Goal: Information Seeking & Learning: Check status

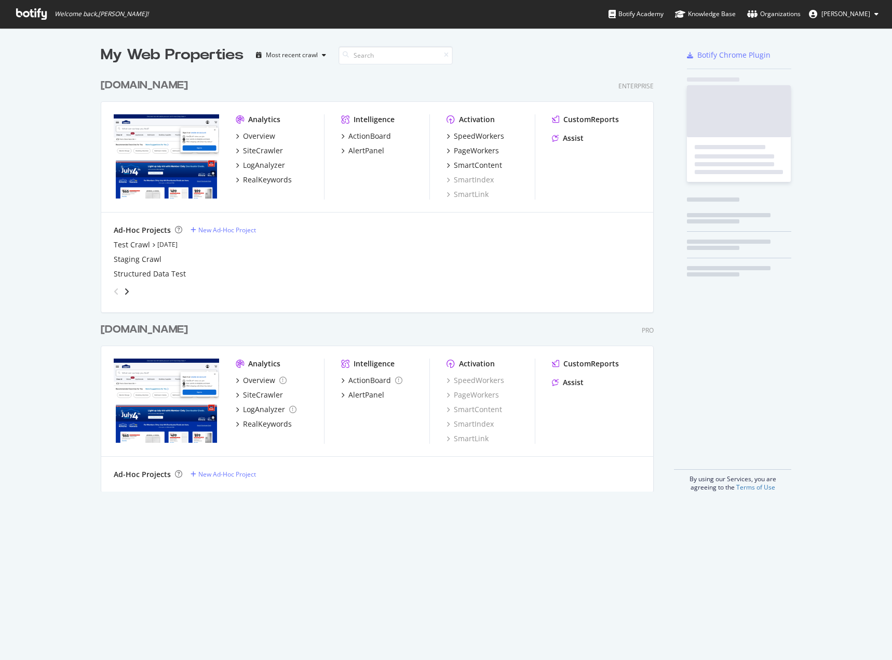
scroll to position [418, 554]
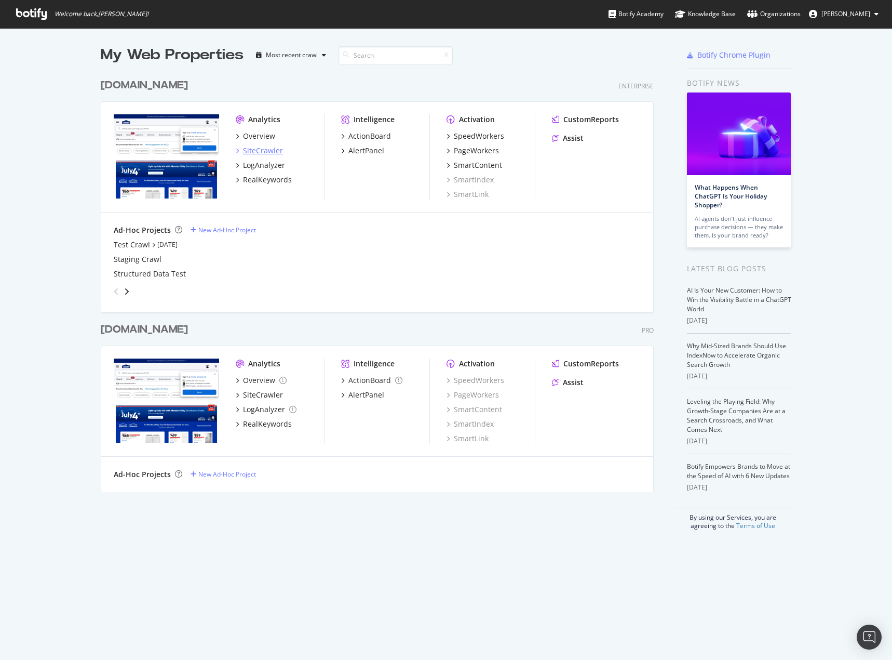
click at [245, 147] on div "SiteCrawler" at bounding box center [263, 150] width 40 height 10
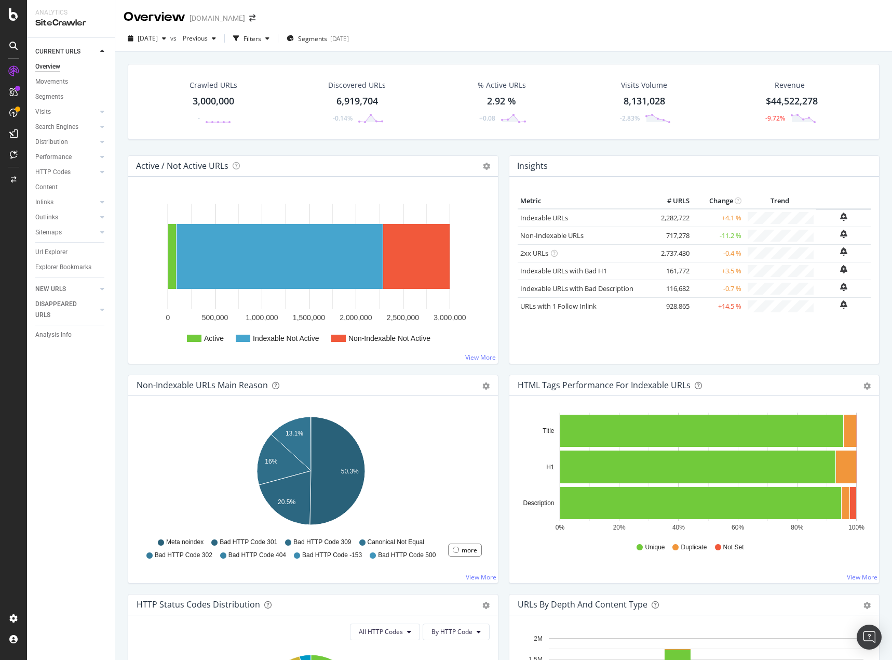
drag, startPoint x: 60, startPoint y: 338, endPoint x: 64, endPoint y: 295, distance: 43.3
click at [60, 338] on div "Analysis Info" at bounding box center [53, 334] width 36 height 11
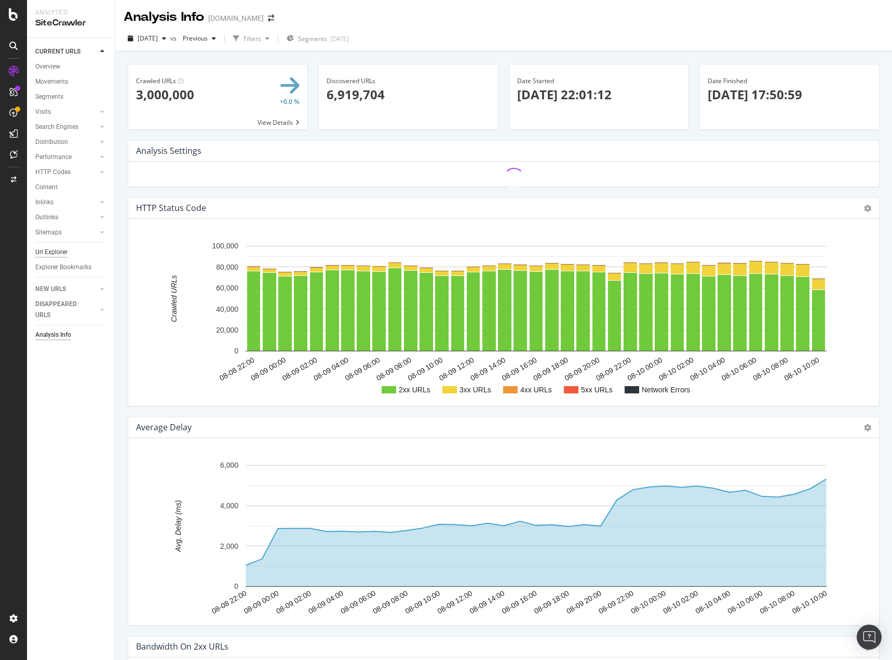
click at [49, 248] on div "Url Explorer" at bounding box center [51, 252] width 32 height 11
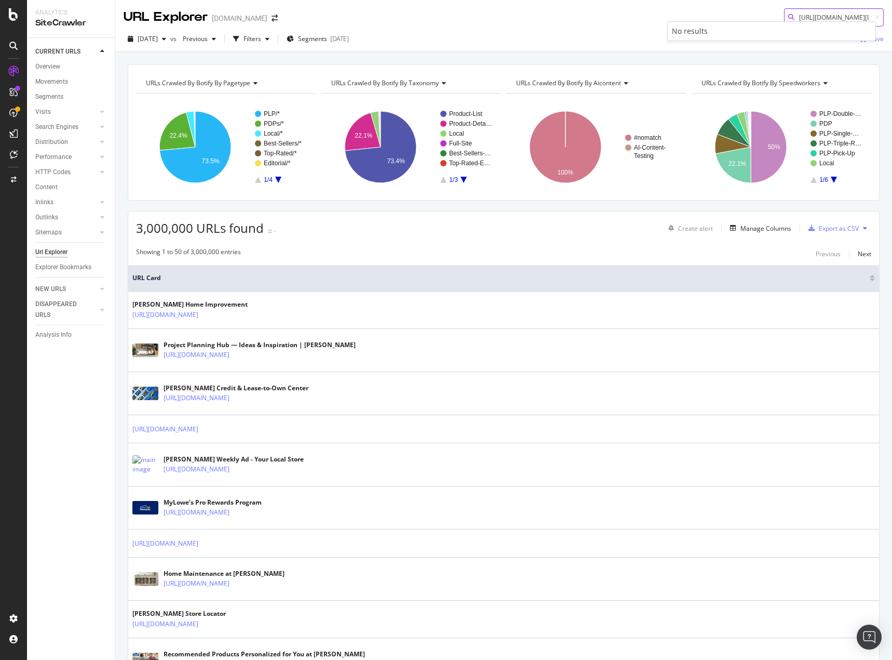
click at [817, 11] on input "[URL][DOMAIN_NAME][DOMAIN_NAME]" at bounding box center [834, 17] width 100 height 18
paste input "[DOMAIN_NAME][URL]"
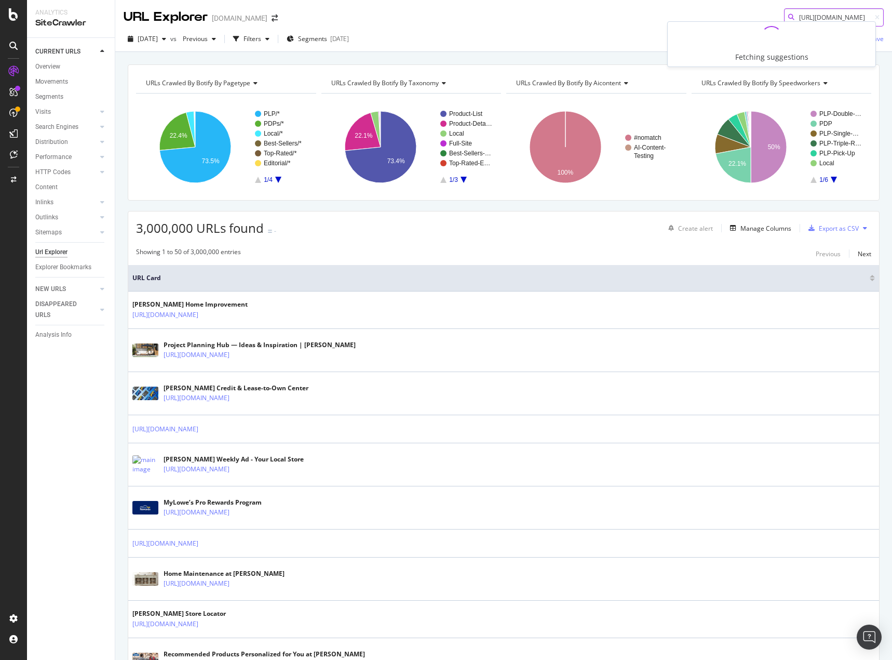
type input "[URL][DOMAIN_NAME]"
click at [770, 35] on div "[URL][DOMAIN_NAME]" at bounding box center [771, 30] width 199 height 9
